Goal: Task Accomplishment & Management: Manage account settings

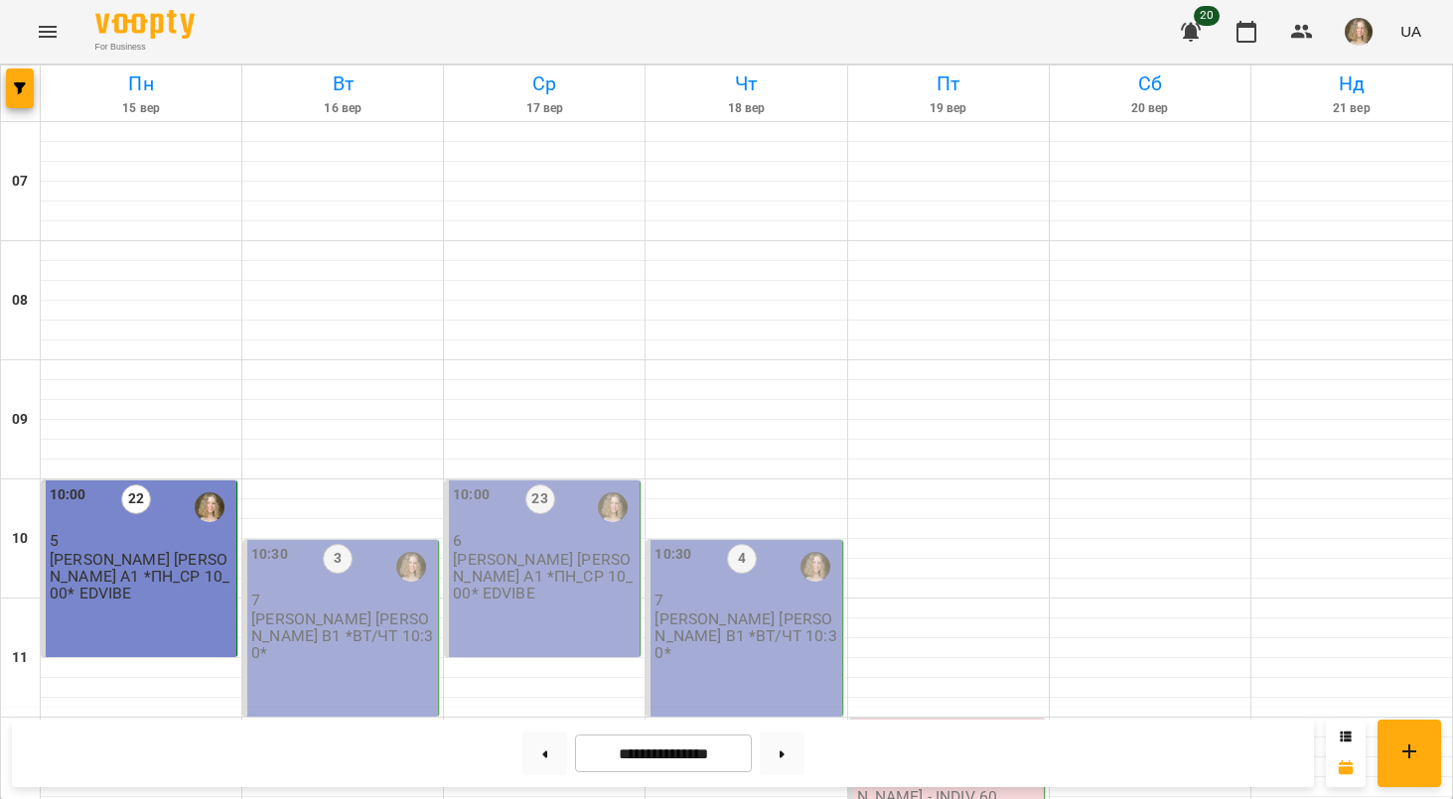
scroll to position [285, 0]
click at [357, 540] on div "10:30 3 7 [PERSON_NAME] [PERSON_NAME] В1 *ВТ/ЧТ 10:30*" at bounding box center [341, 628] width 196 height 177
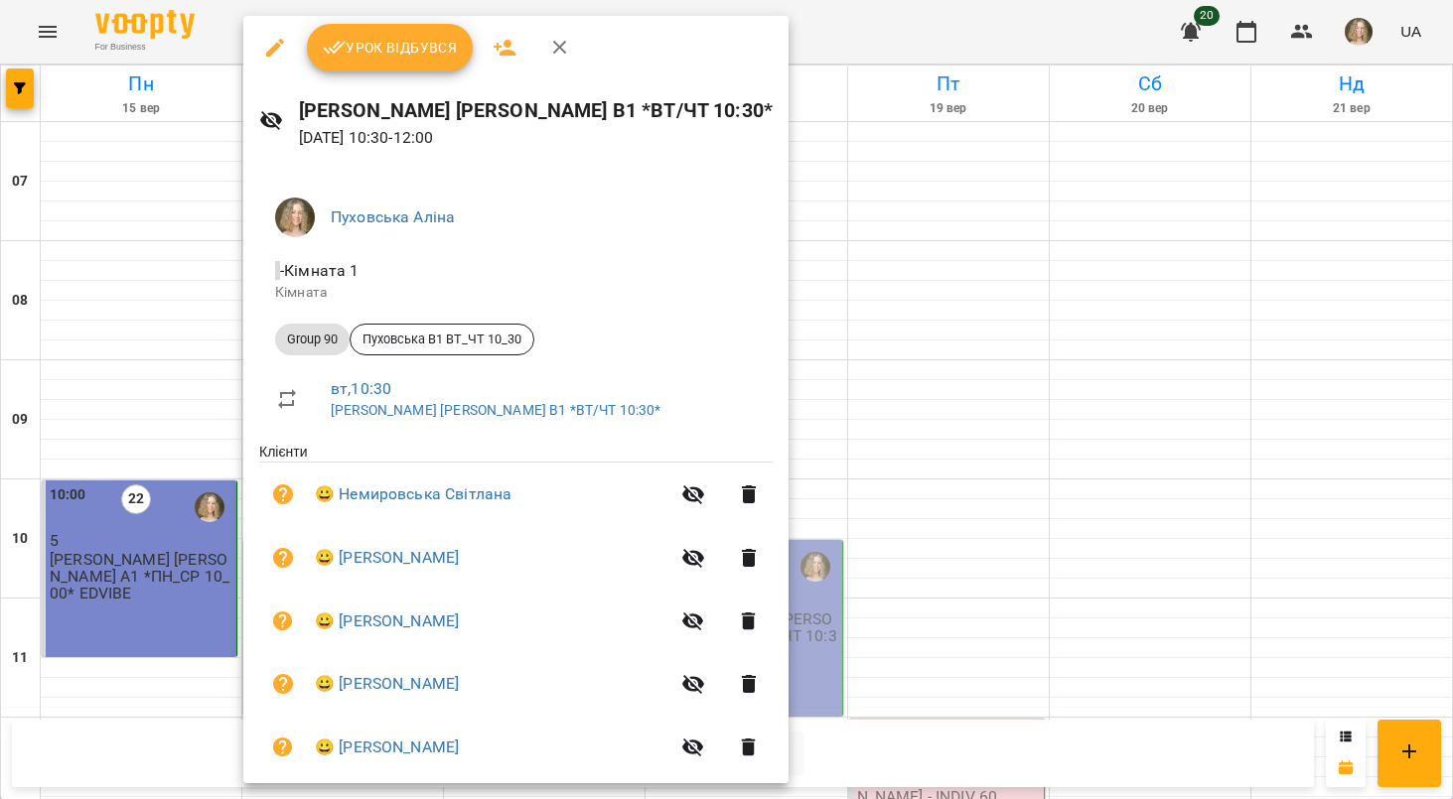
click at [419, 37] on span "Урок відбувся" at bounding box center [390, 48] width 135 height 24
click at [425, 49] on div "For Business 20 UA" at bounding box center [726, 32] width 1453 height 64
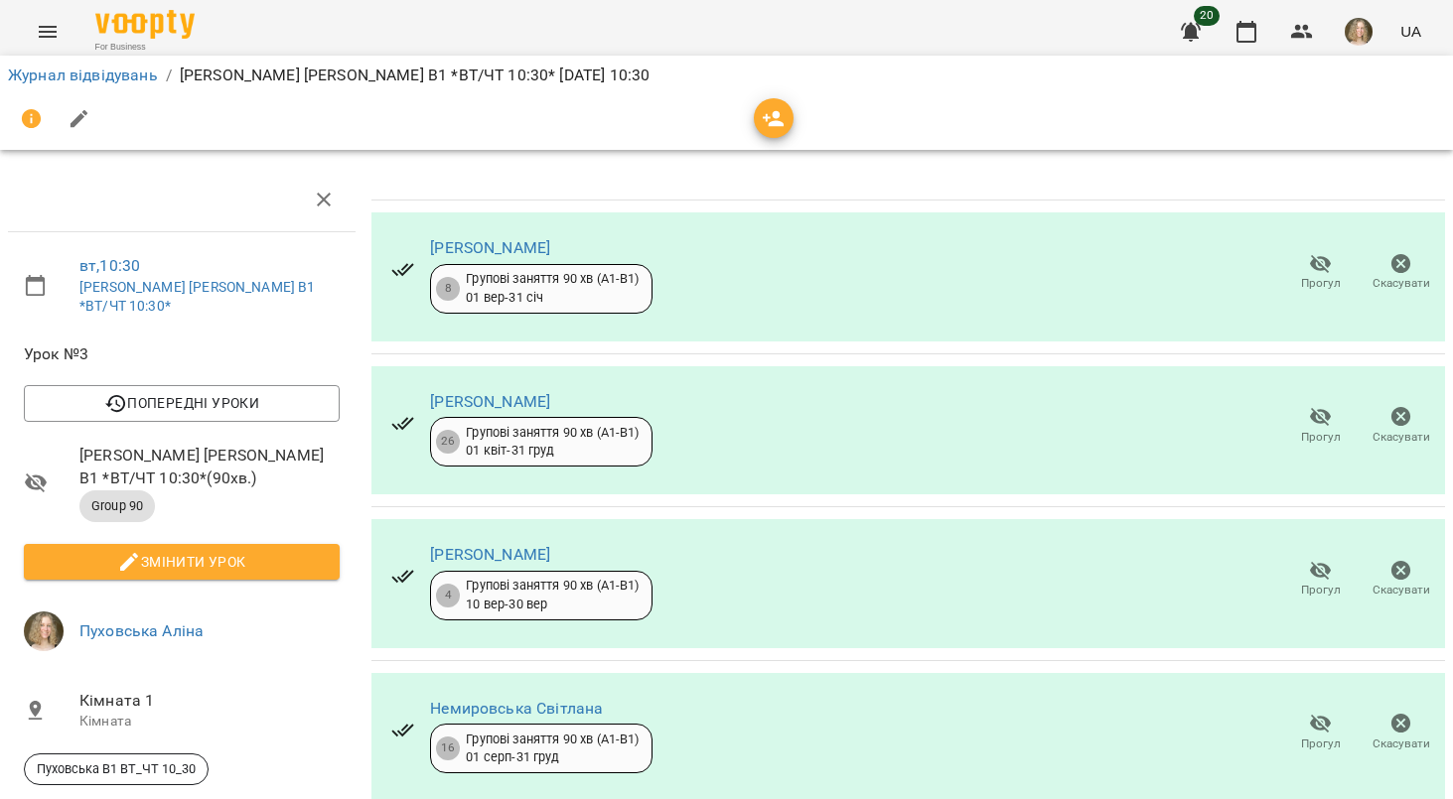
scroll to position [275, 0]
click at [268, 550] on span "Змінити урок" at bounding box center [182, 562] width 284 height 24
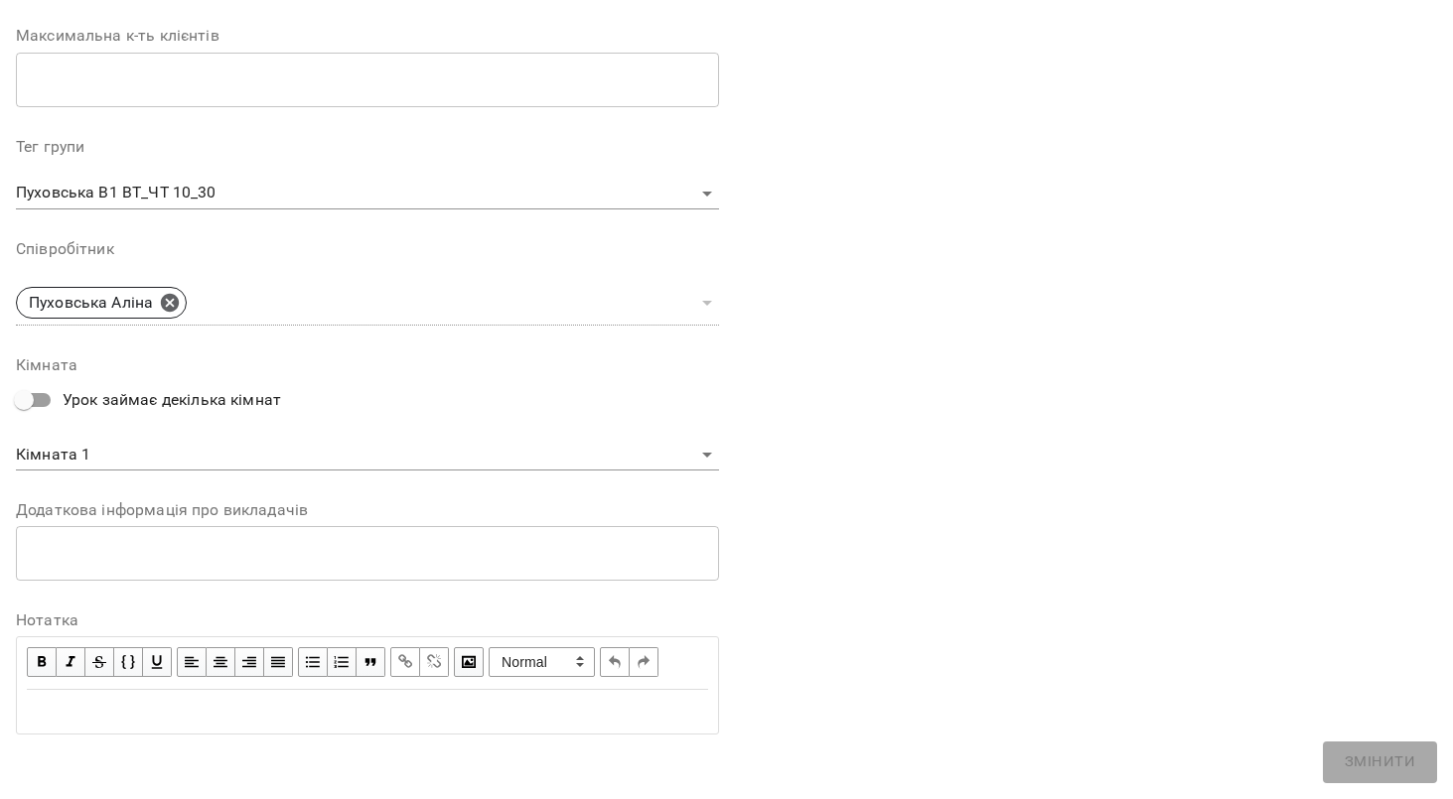
scroll to position [513, 0]
click at [35, 652] on span "button" at bounding box center [42, 663] width 22 height 22
click at [77, 692] on div "Edit text" at bounding box center [367, 713] width 699 height 42
click at [44, 656] on span "button" at bounding box center [42, 663] width 22 height 22
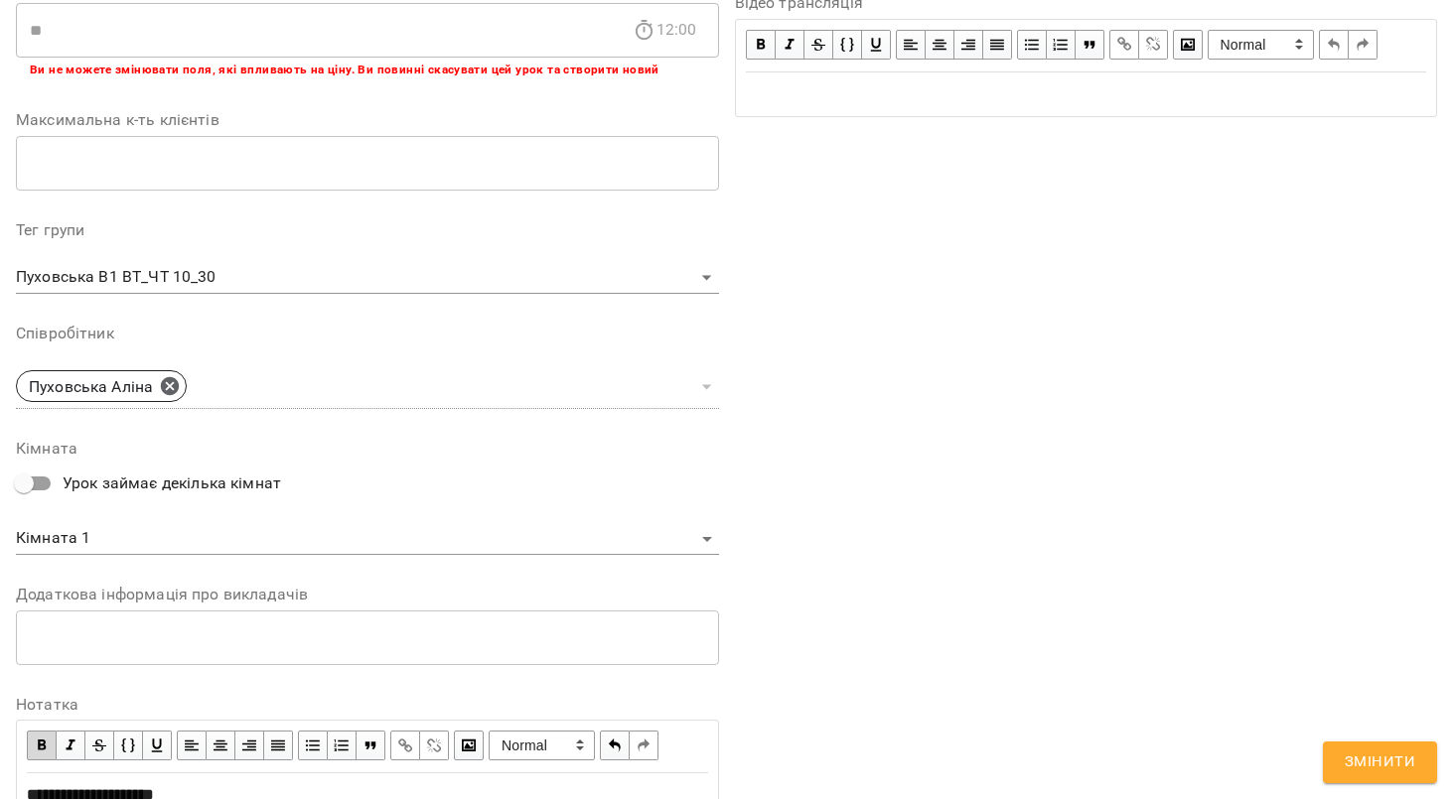
click at [38, 746] on span "button" at bounding box center [42, 746] width 22 height 22
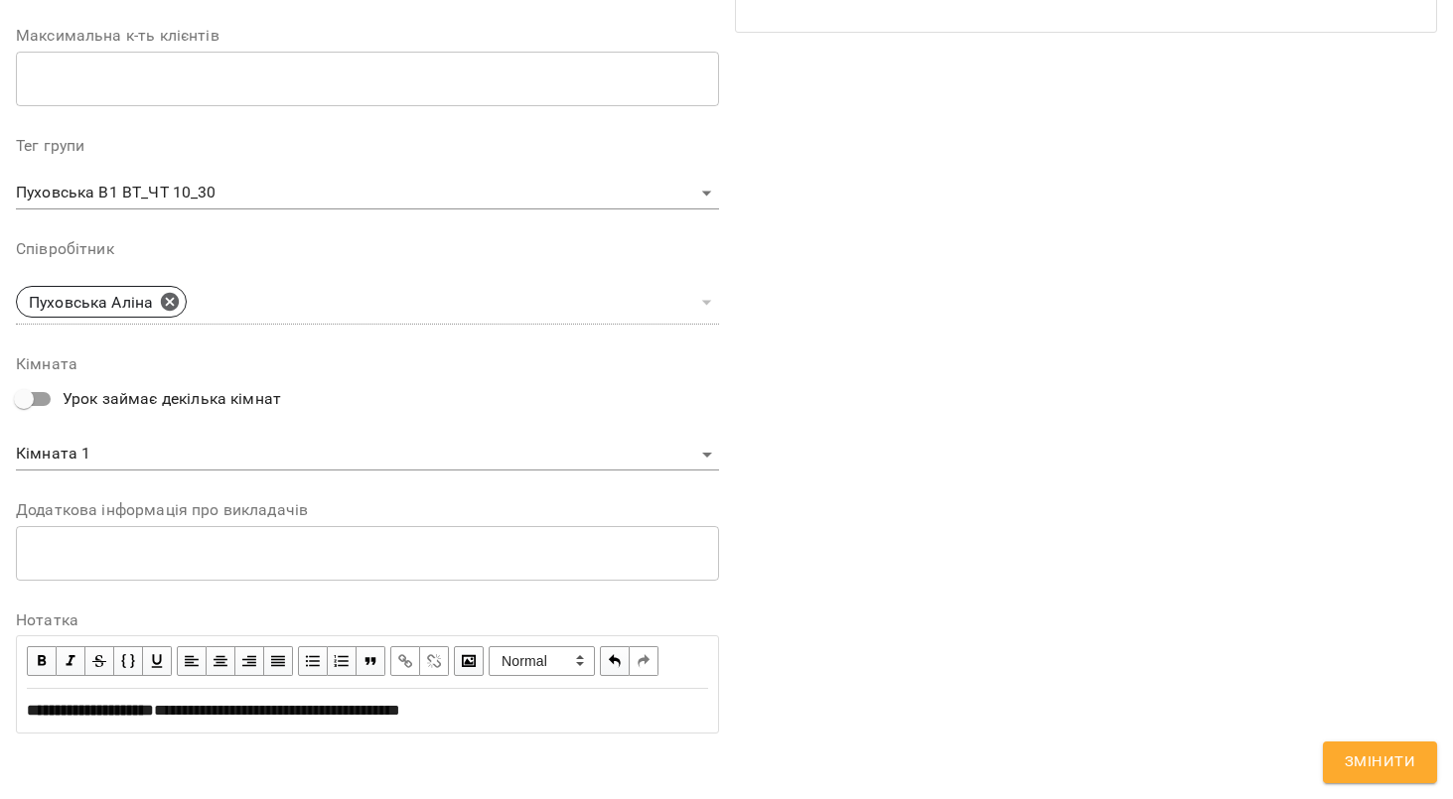
scroll to position [597, 0]
click at [1381, 762] on span "Змінити" at bounding box center [1380, 763] width 71 height 26
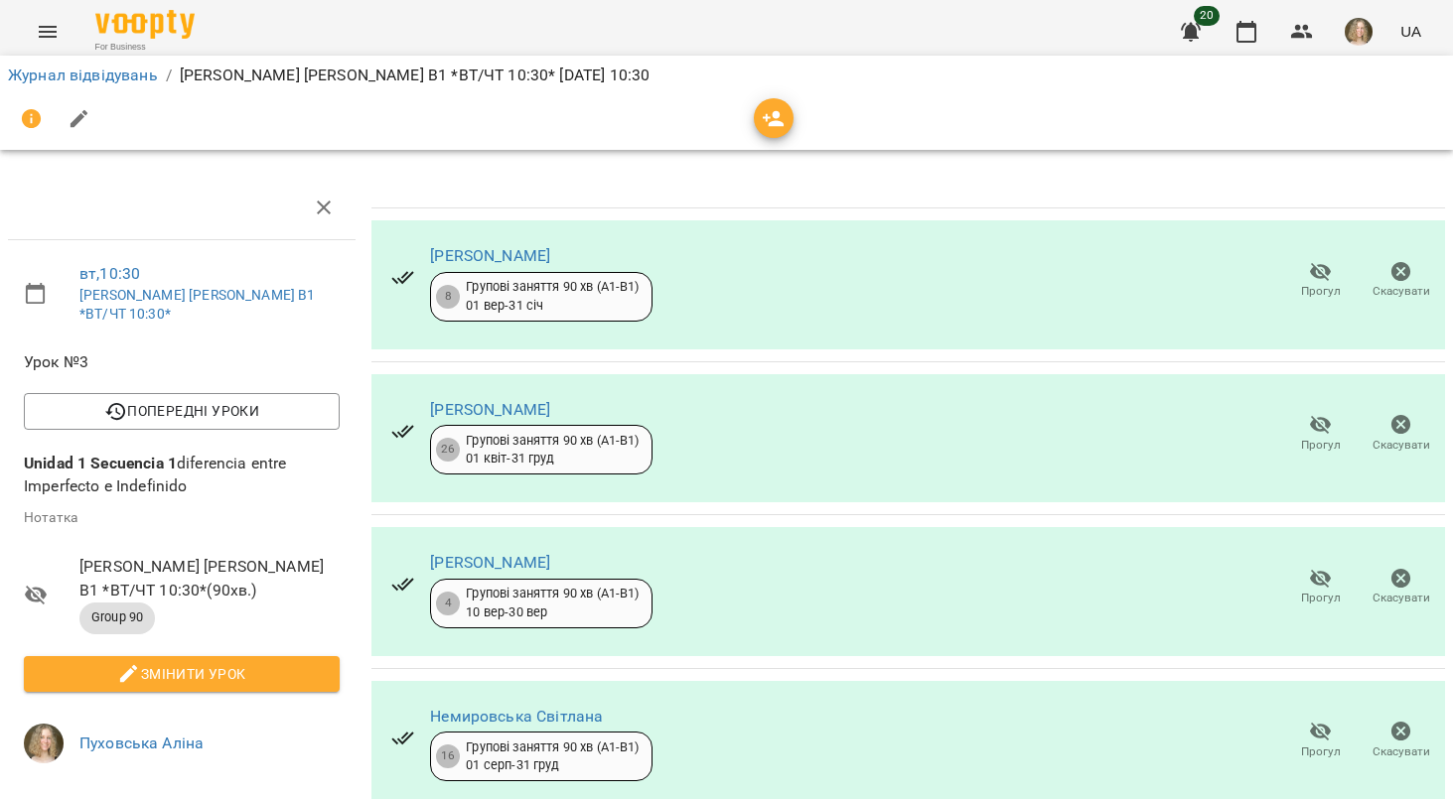
scroll to position [0, 0]
click at [1247, 25] on icon "button" at bounding box center [1246, 32] width 20 height 22
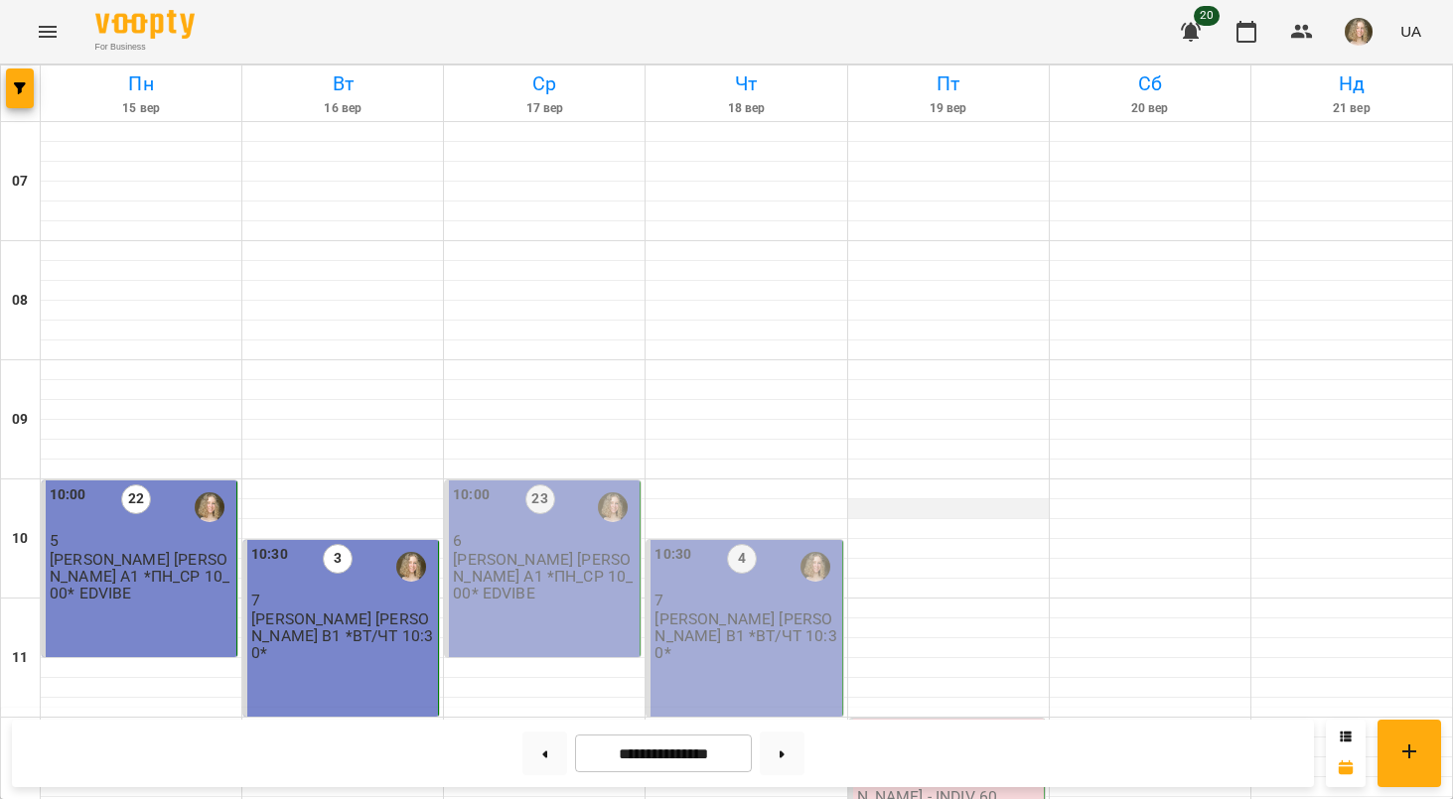
scroll to position [628, 0]
